Goal: Browse casually: Explore the website without a specific task or goal

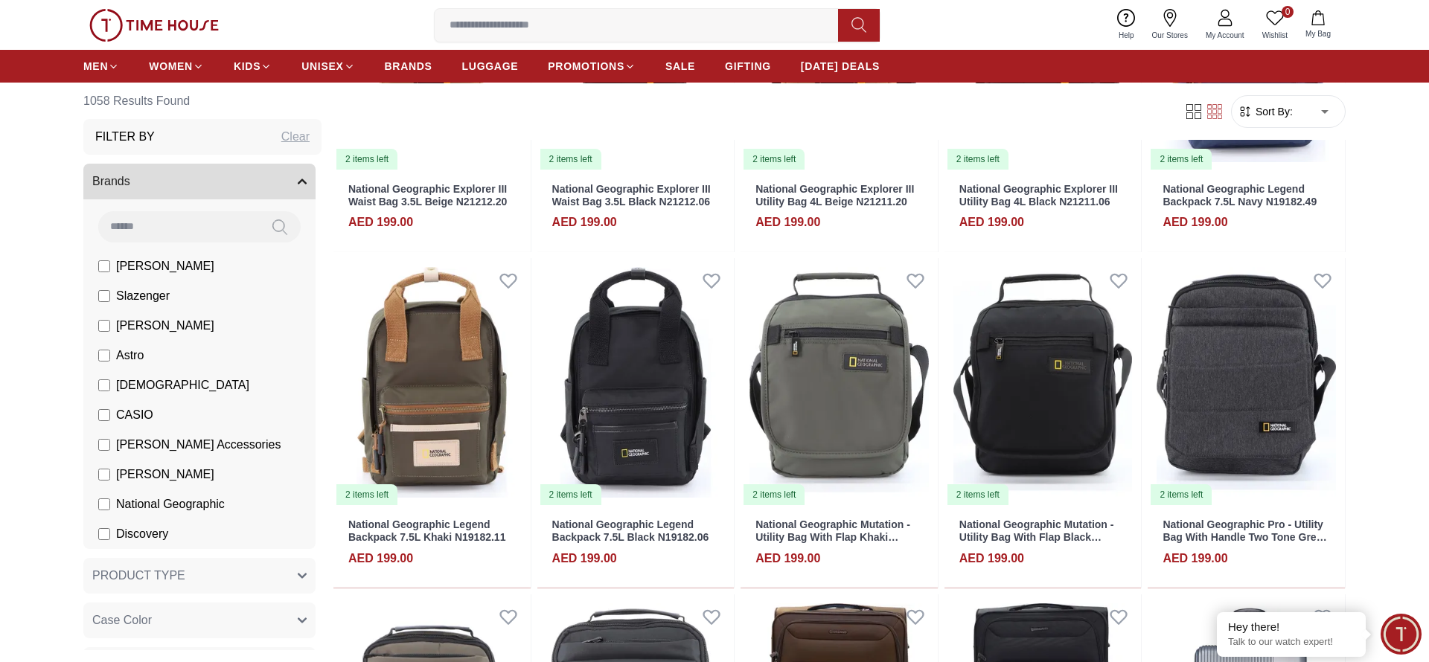
scroll to position [1560, 0]
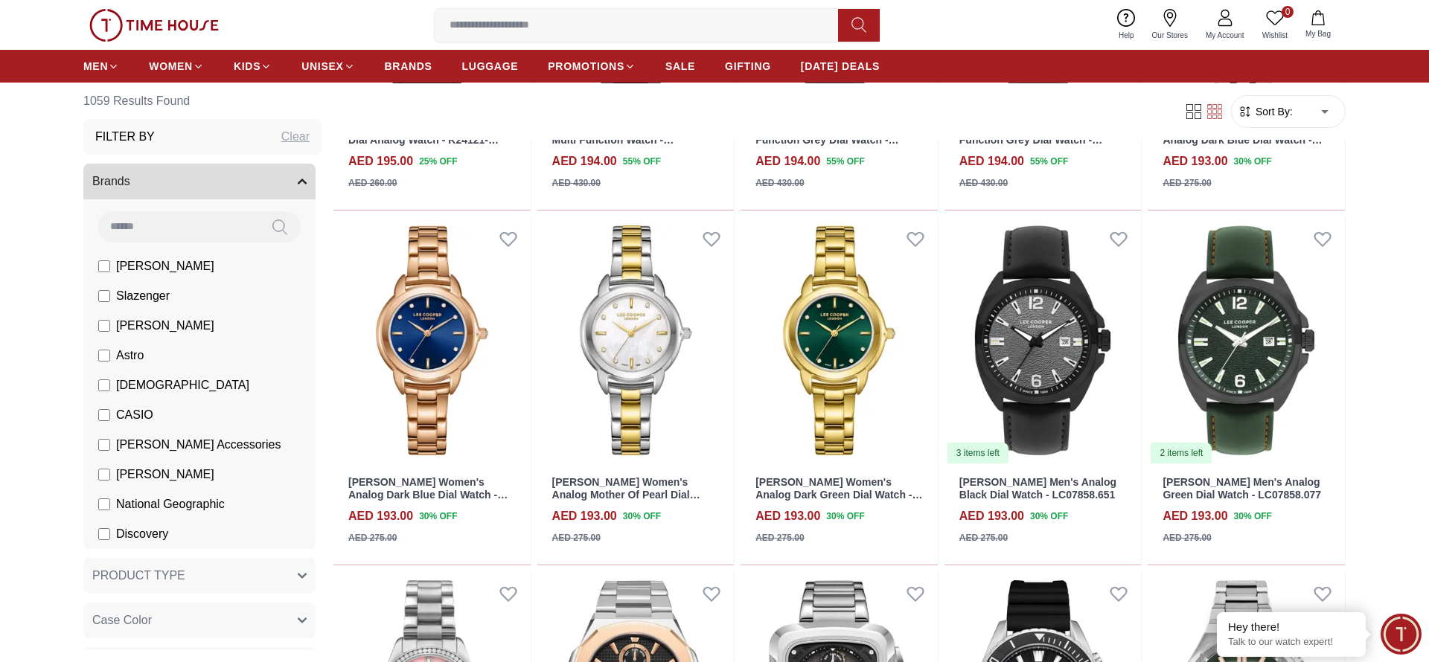
scroll to position [4448, 0]
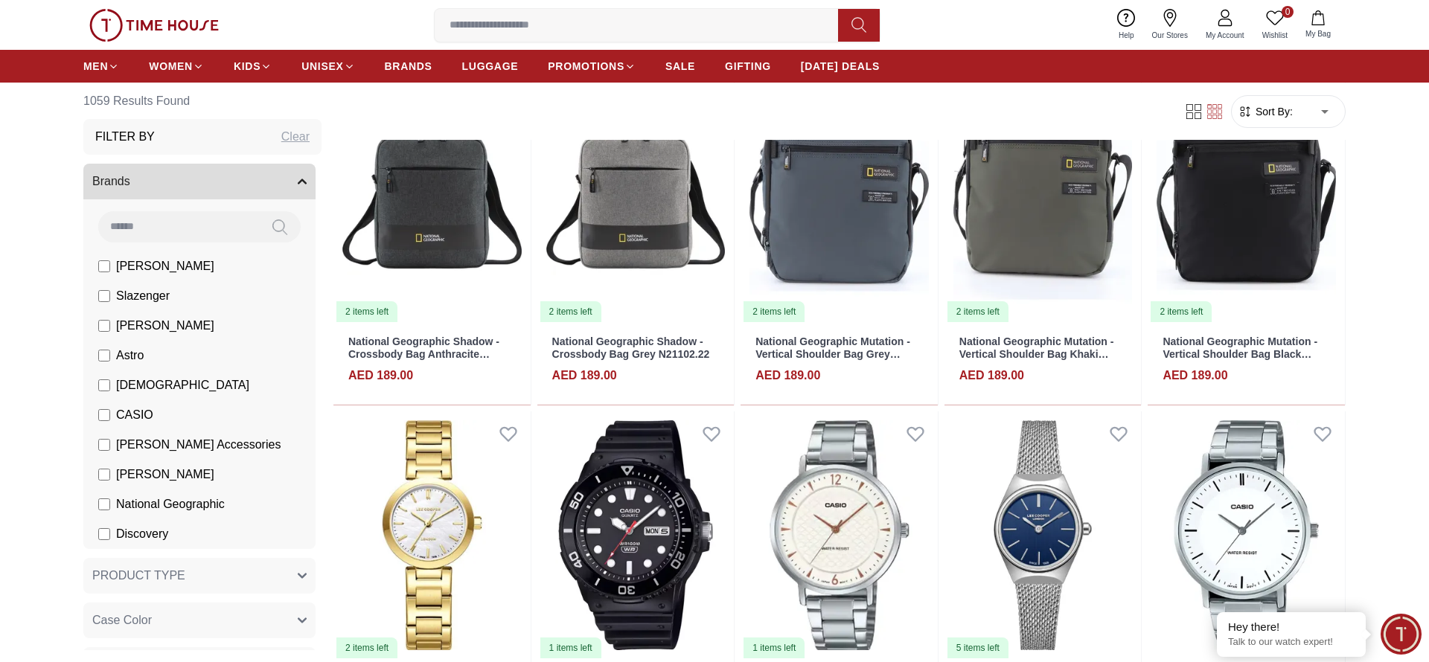
scroll to position [6233, 0]
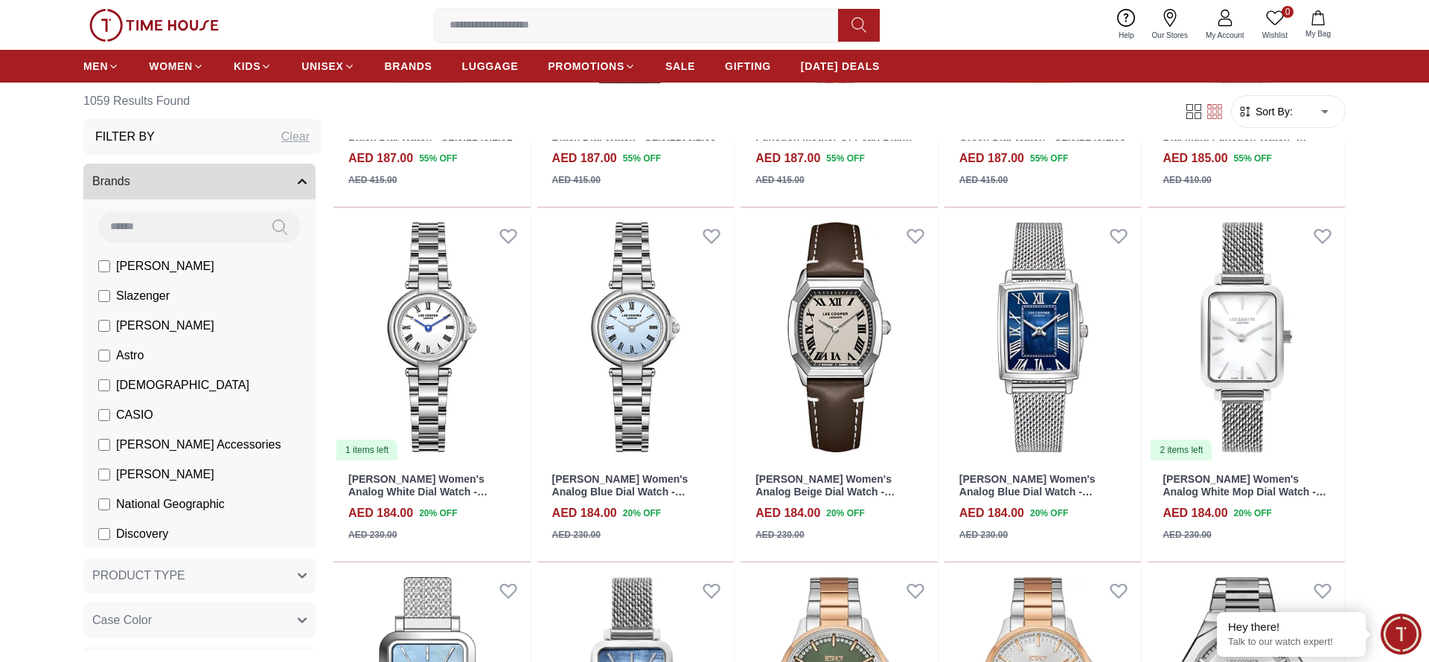
scroll to position [8165, 0]
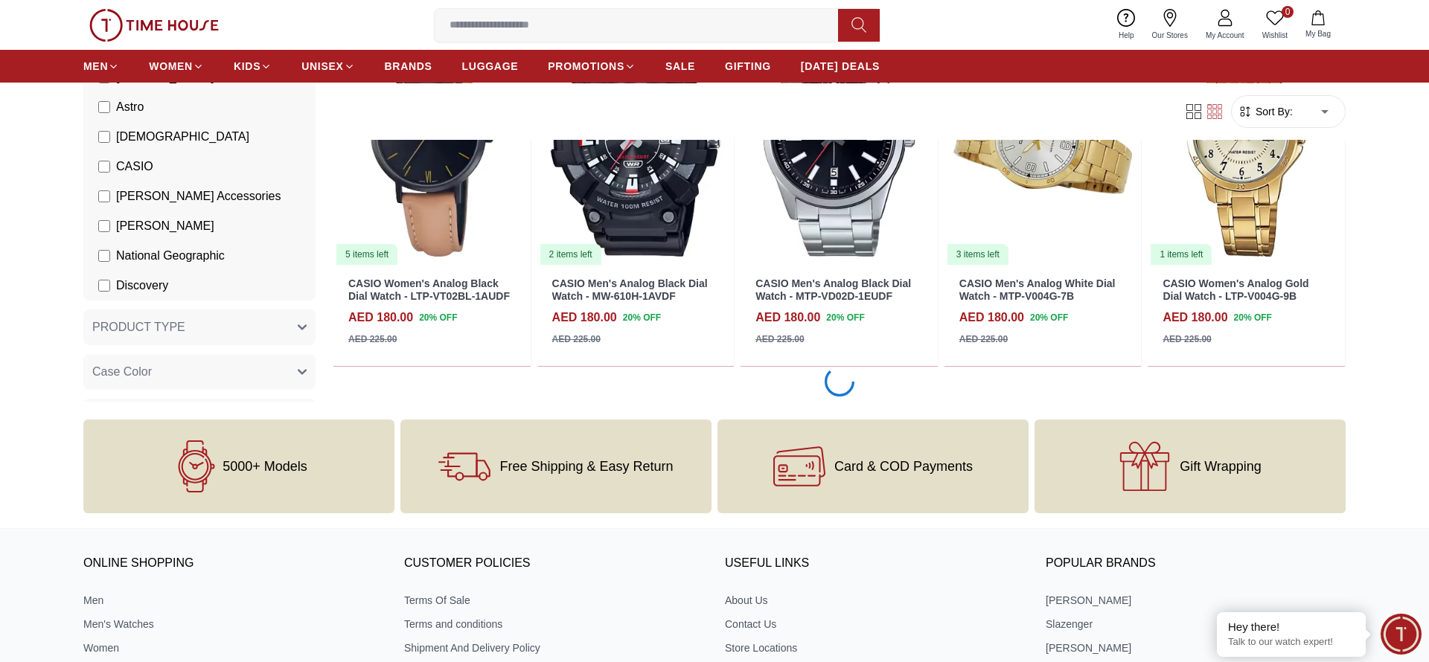
scroll to position [10225, 0]
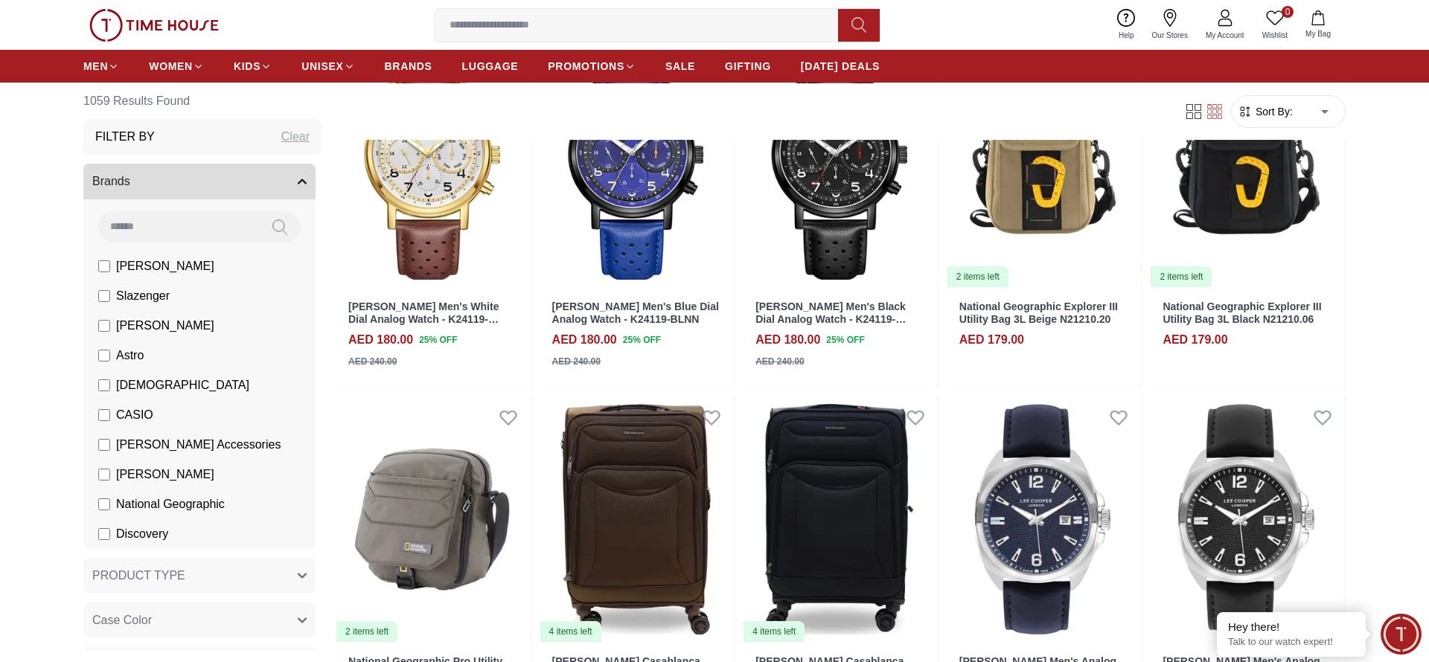
scroll to position [12555, 0]
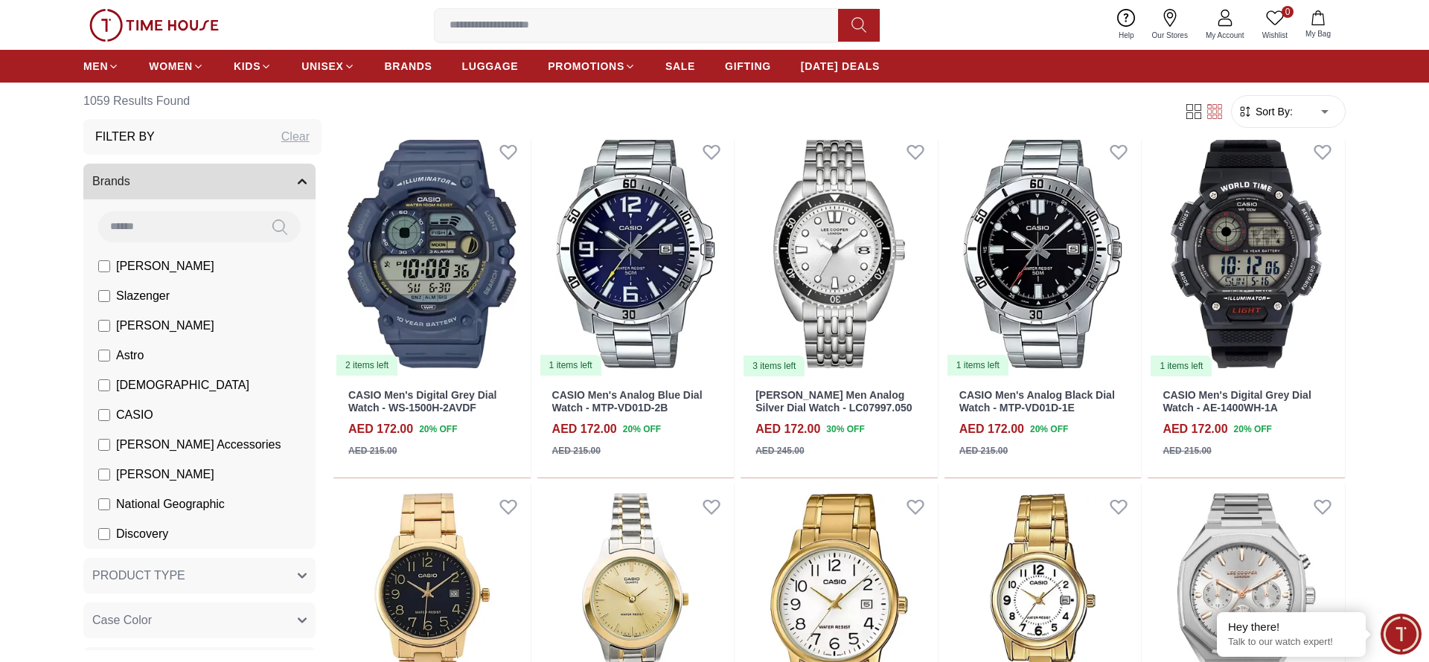
scroll to position [13921, 0]
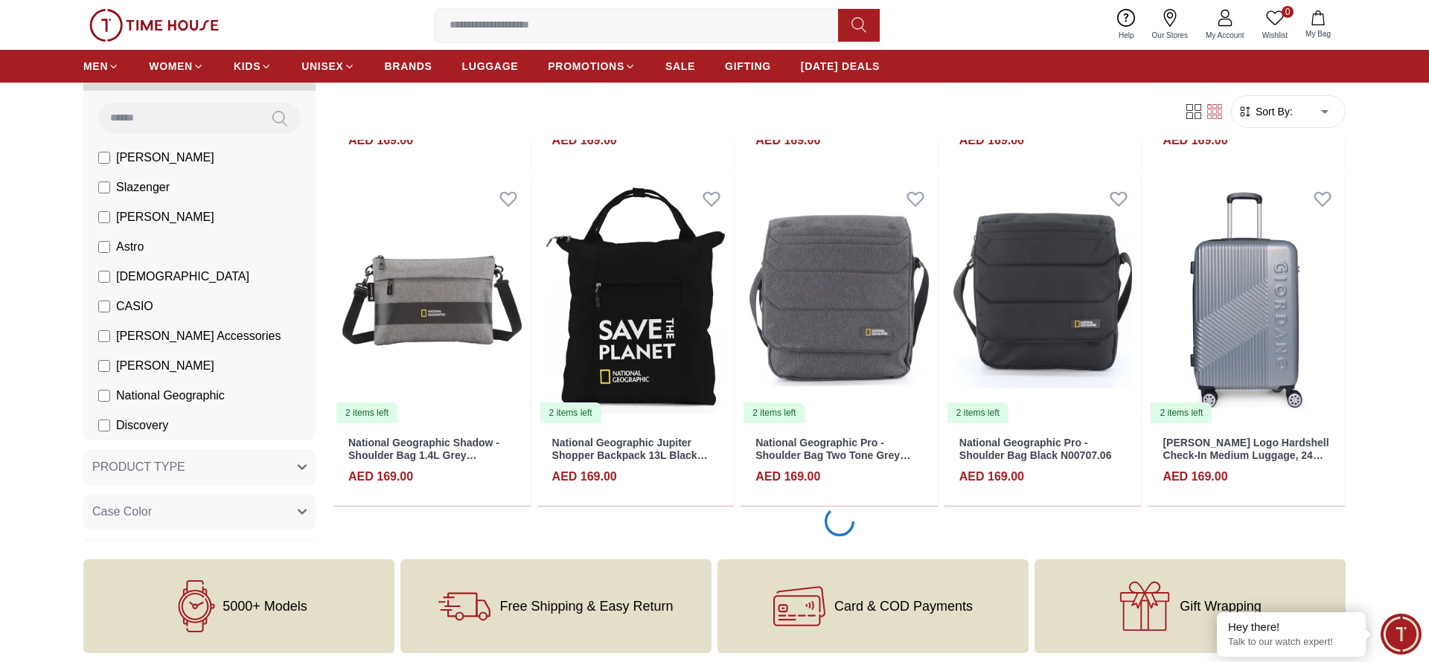
scroll to position [16002, 0]
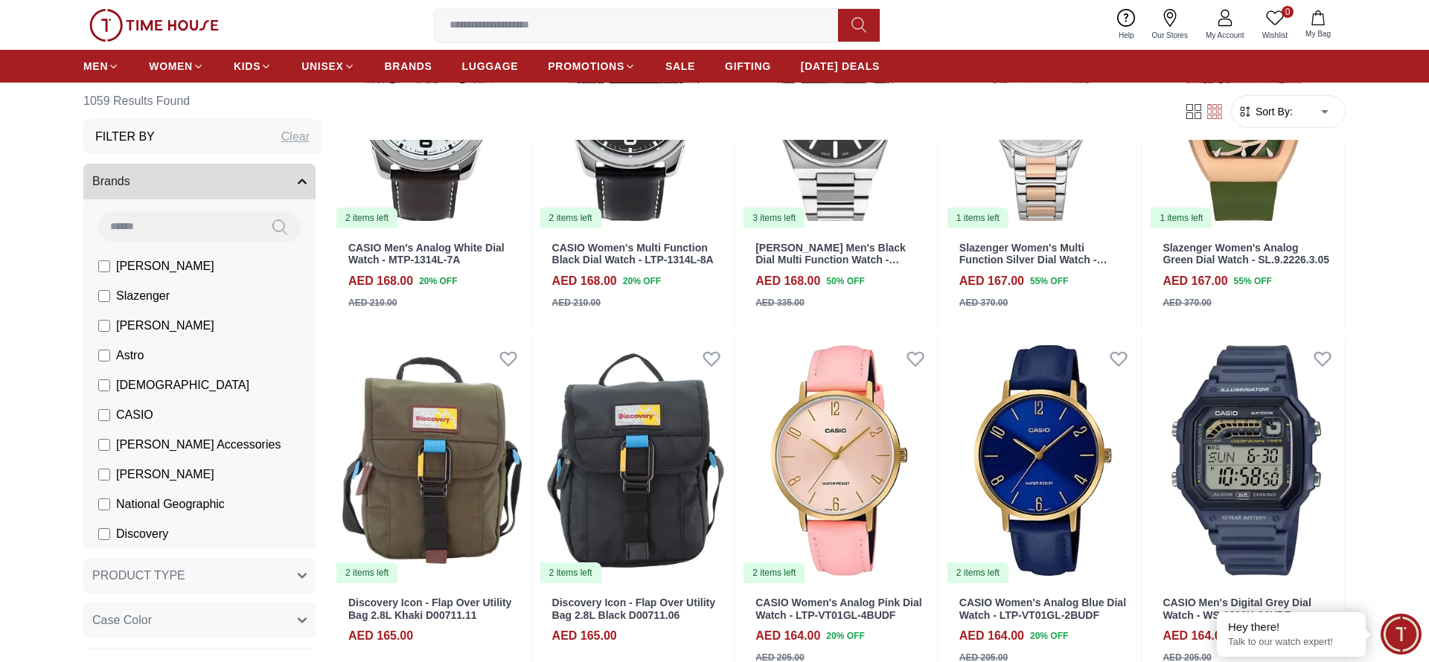
scroll to position [18573, 0]
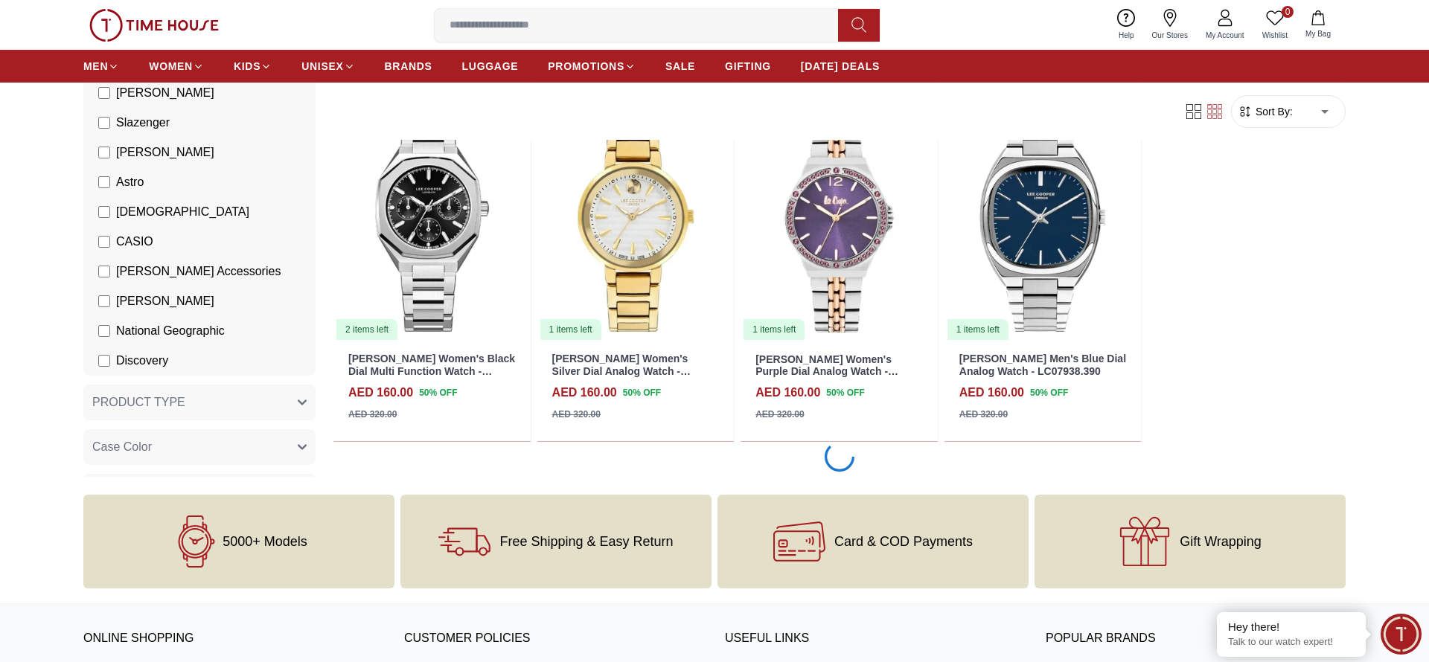
scroll to position [20364, 0]
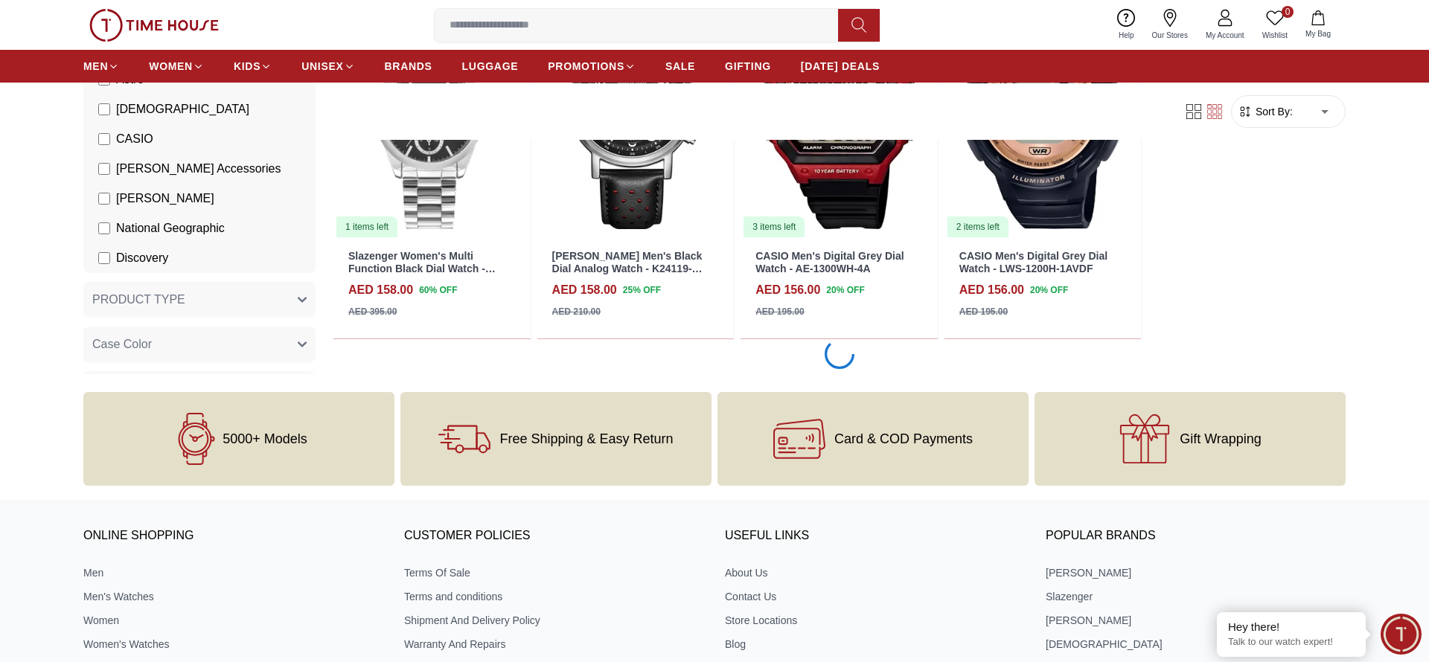
scroll to position [21665, 0]
